Goal: Transaction & Acquisition: Purchase product/service

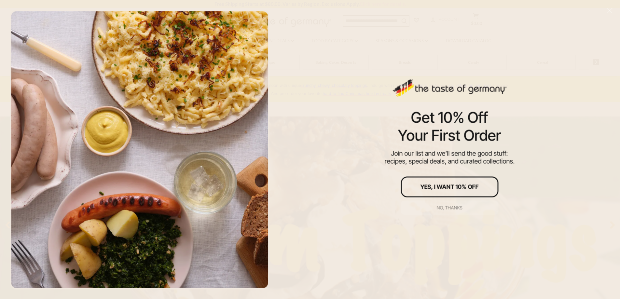
click at [452, 210] on div "No, thanks" at bounding box center [450, 207] width 26 height 5
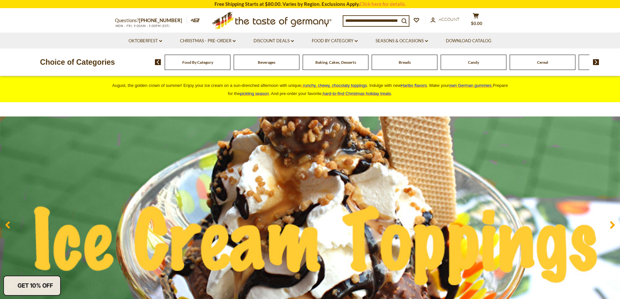
click at [348, 86] on span "runchy, chewy, chocolaty toppings" at bounding box center [335, 85] width 64 height 5
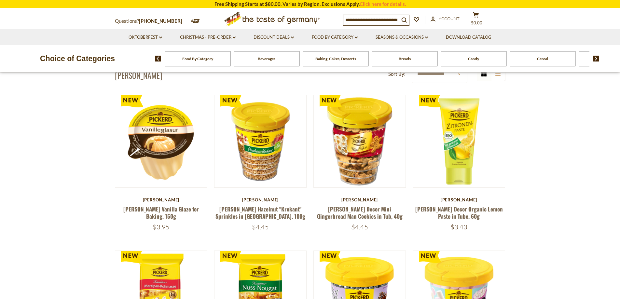
scroll to position [33, 0]
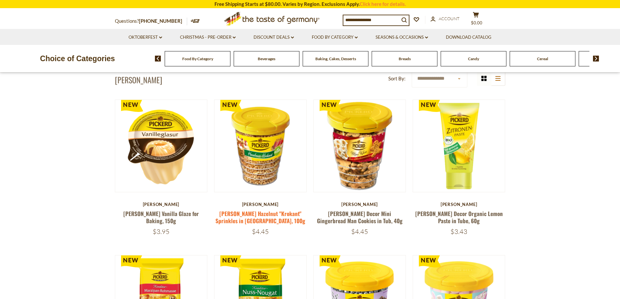
click at [277, 216] on link "[PERSON_NAME] Hazelnut "Krokant" Sprinkles in [GEOGRAPHIC_DATA], 100g" at bounding box center [260, 217] width 90 height 15
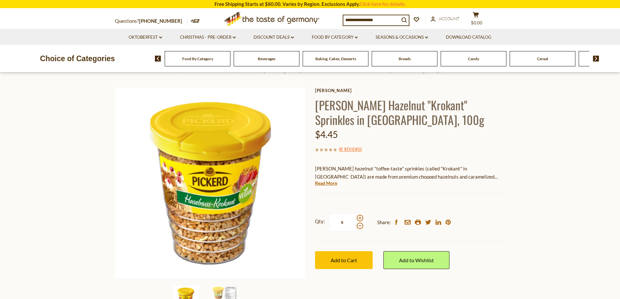
scroll to position [33, 0]
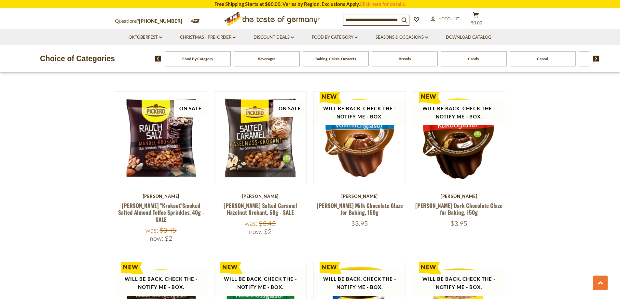
scroll to position [521, 0]
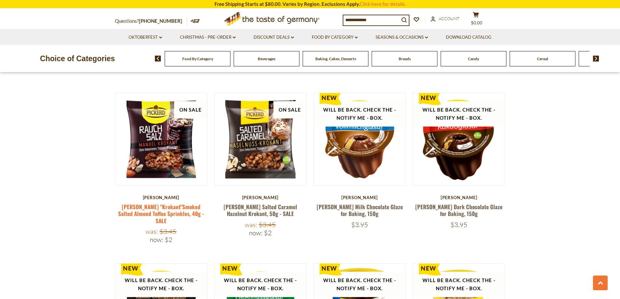
click at [172, 203] on link "Pickerd "Krokant"Smoked Salted Almond Toffee Sprinkles, 40g - SALE" at bounding box center [161, 214] width 86 height 22
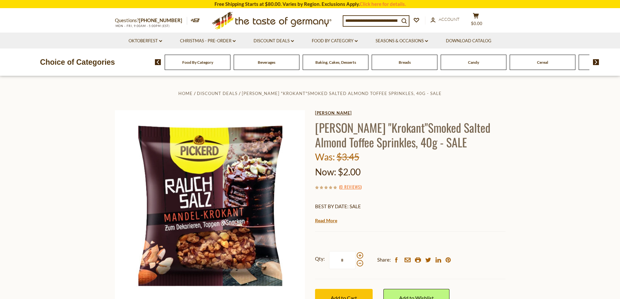
click at [329, 113] on link "[PERSON_NAME]" at bounding box center [410, 112] width 190 height 5
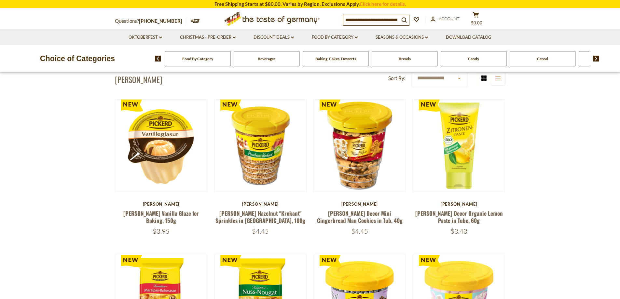
scroll to position [33, 0]
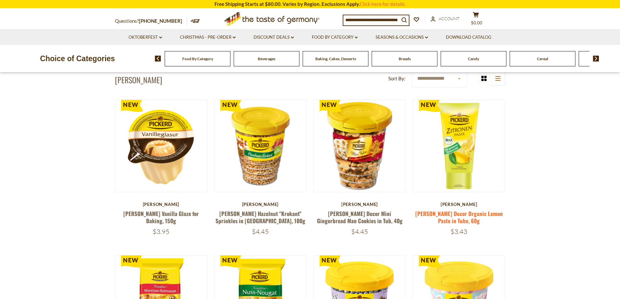
click at [467, 213] on link "[PERSON_NAME] Decor Organic Lemon Paste in Tube, 60g" at bounding box center [459, 217] width 88 height 15
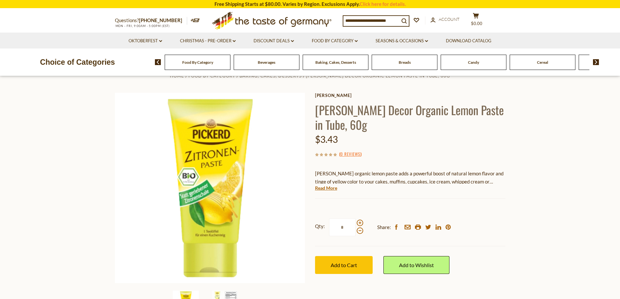
scroll to position [33, 0]
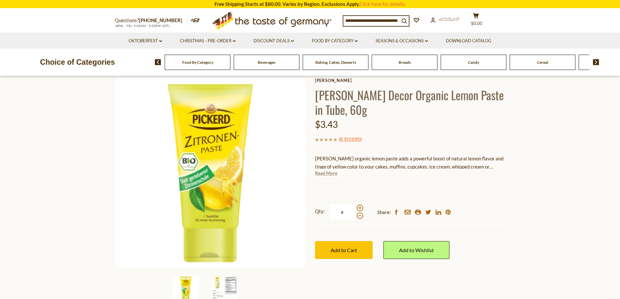
click at [331, 172] on link "Read More" at bounding box center [326, 173] width 22 height 7
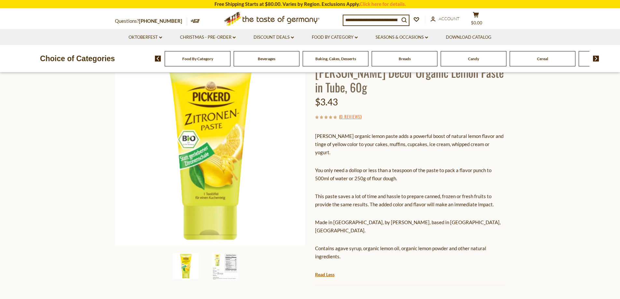
scroll to position [65, 0]
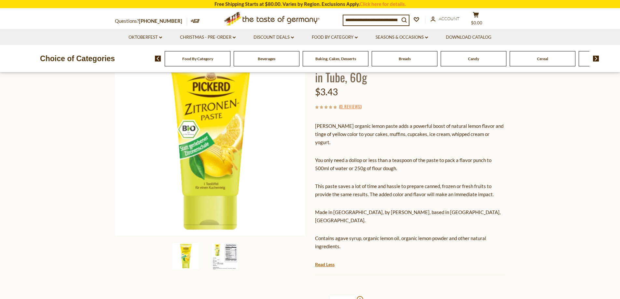
click at [231, 262] on img at bounding box center [225, 256] width 26 height 26
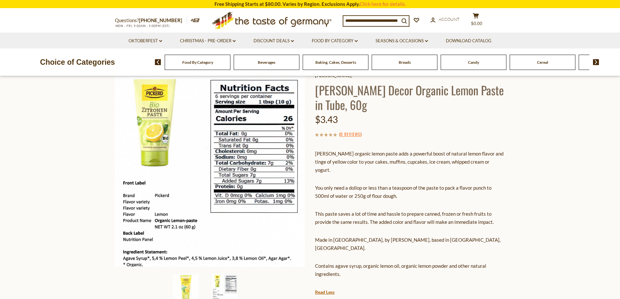
scroll to position [0, 0]
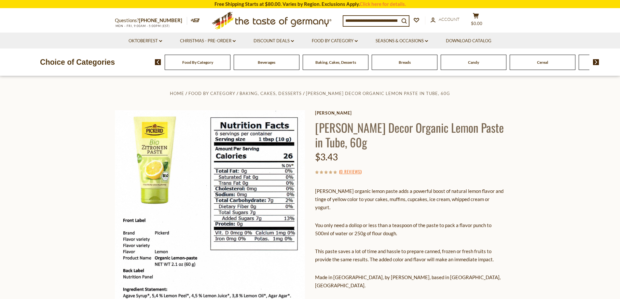
click at [388, 22] on input at bounding box center [371, 20] width 56 height 9
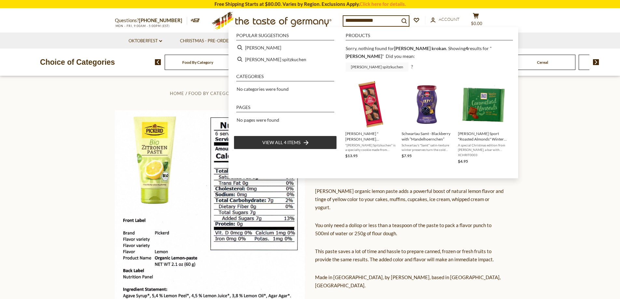
type input "******"
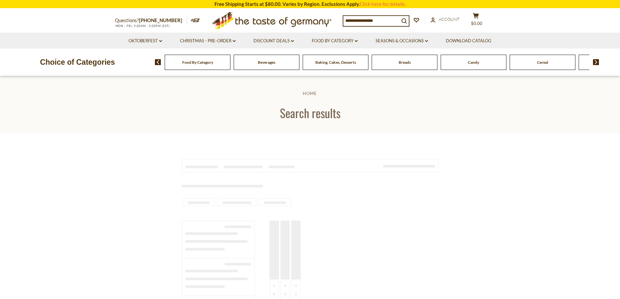
type input "******"
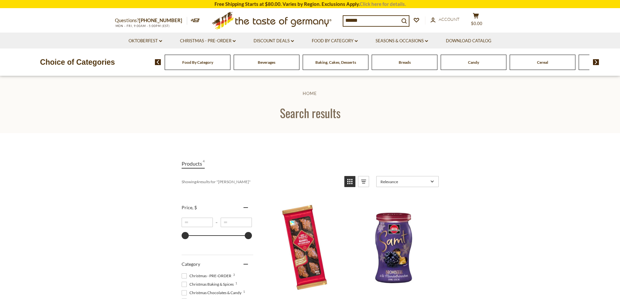
click at [375, 2] on link "Click here for details." at bounding box center [383, 4] width 46 height 6
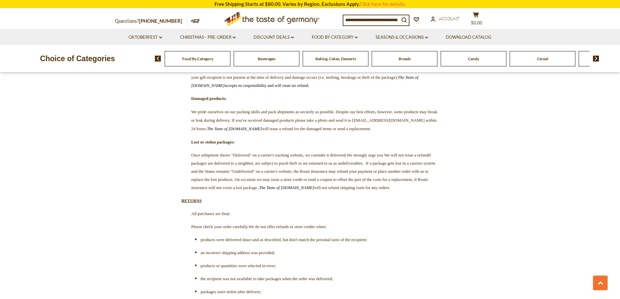
scroll to position [1562, 0]
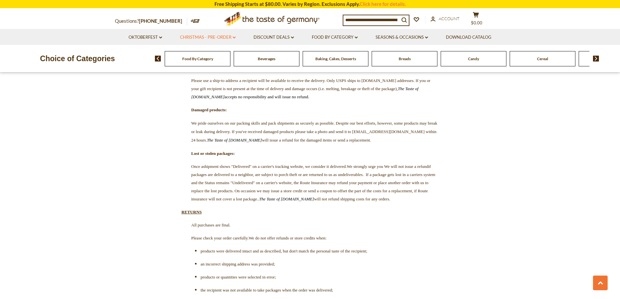
click at [199, 34] on link "Christmas - PRE-ORDER dropdown_arrow" at bounding box center [208, 37] width 56 height 7
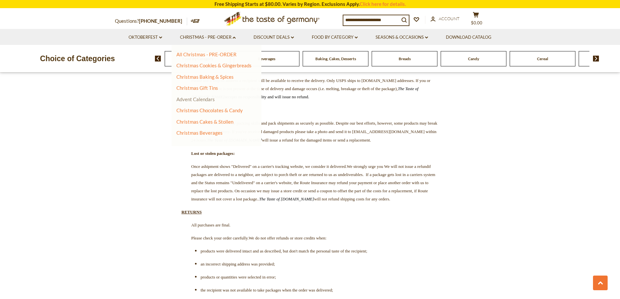
click at [206, 97] on link "Advent Calendars" at bounding box center [195, 99] width 38 height 6
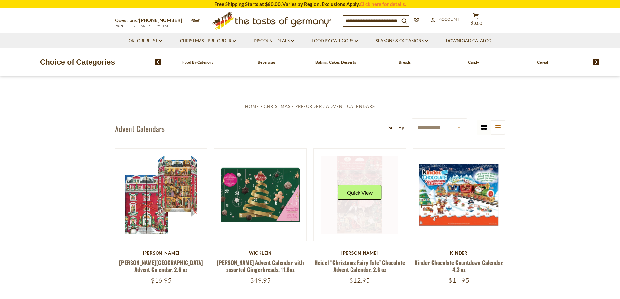
click at [353, 218] on link at bounding box center [359, 194] width 77 height 77
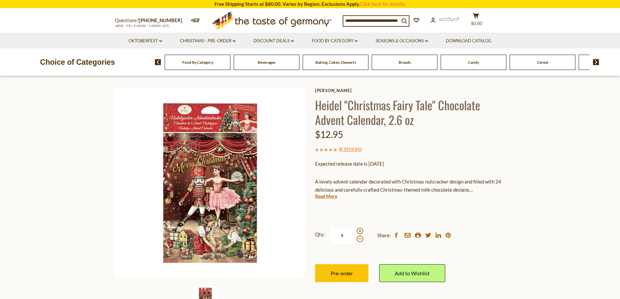
scroll to position [33, 0]
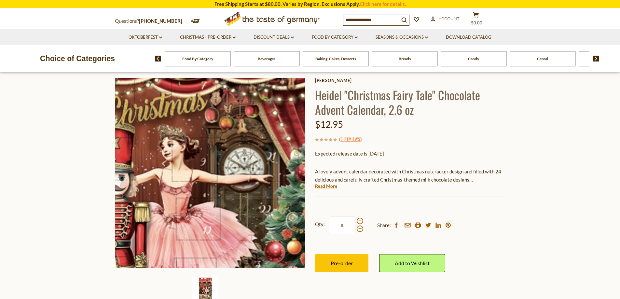
click at [234, 167] on img at bounding box center [210, 173] width 190 height 190
